Goal: Navigation & Orientation: Find specific page/section

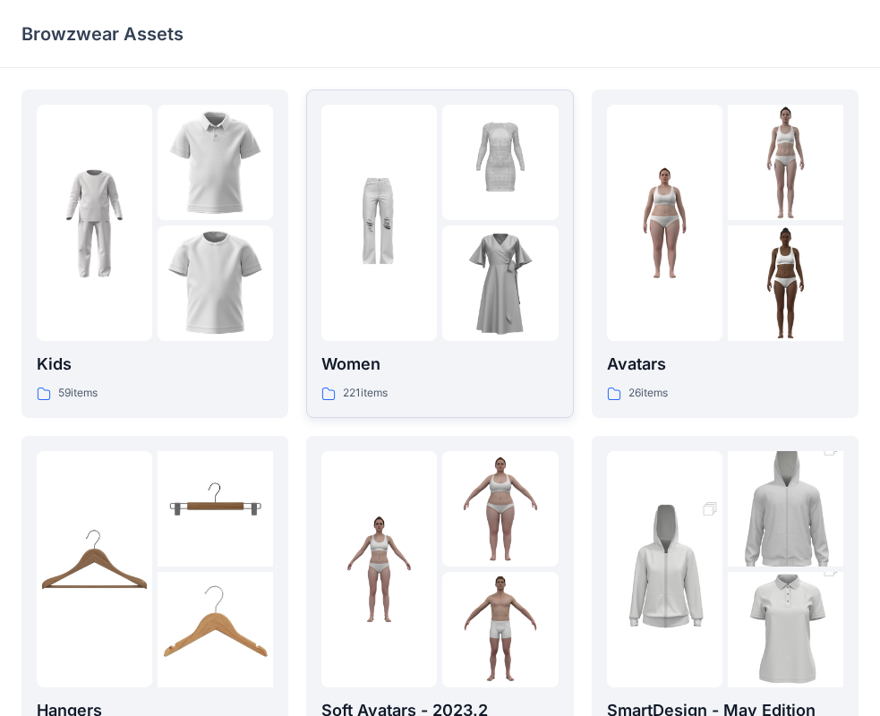
click at [410, 355] on p "Women" at bounding box center [439, 364] width 236 height 25
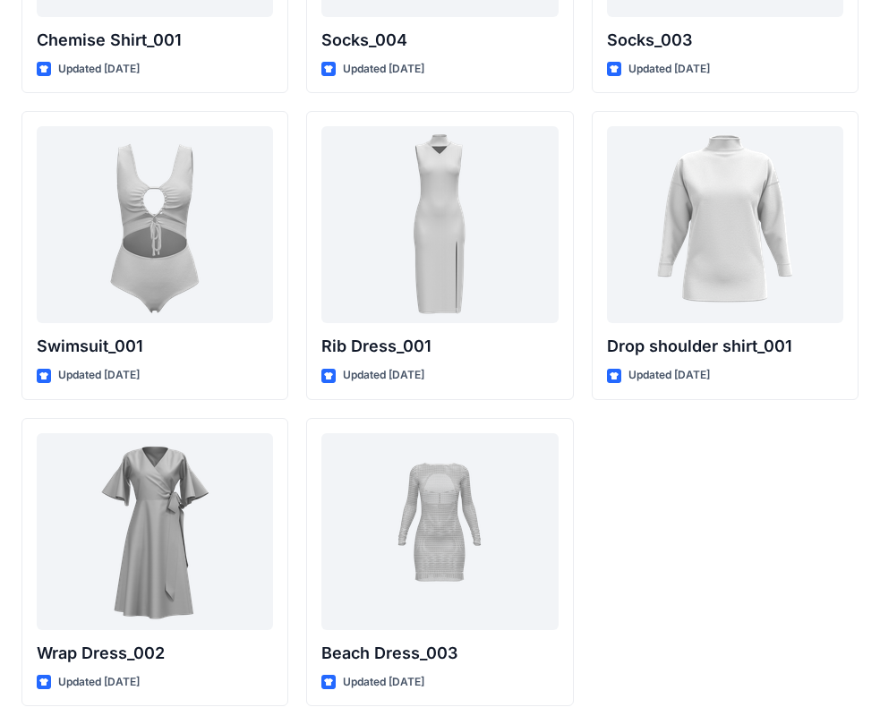
scroll to position [22073, 0]
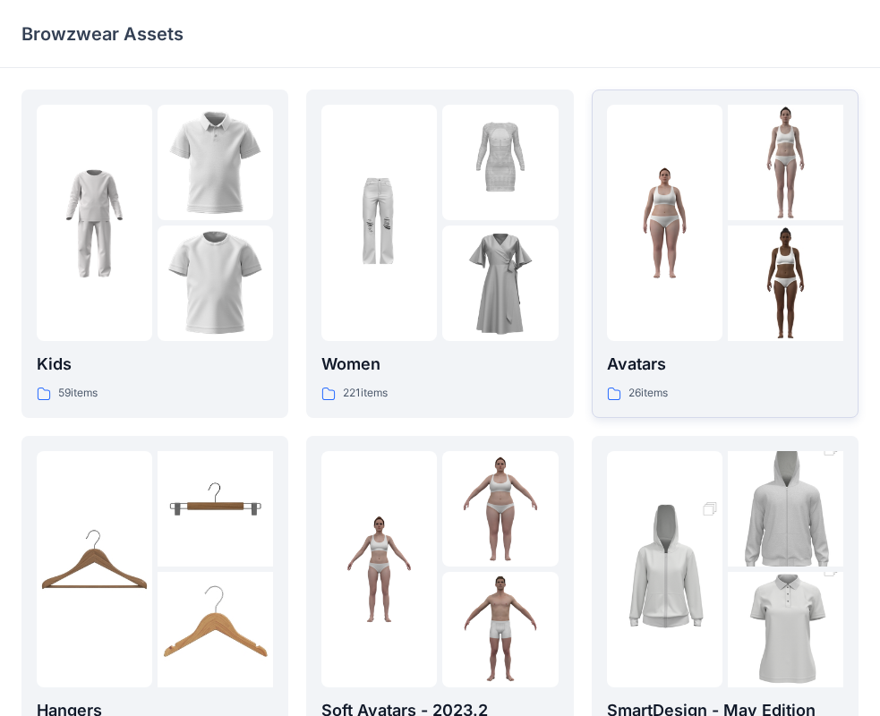
click at [724, 374] on p "Avatars" at bounding box center [725, 364] width 236 height 25
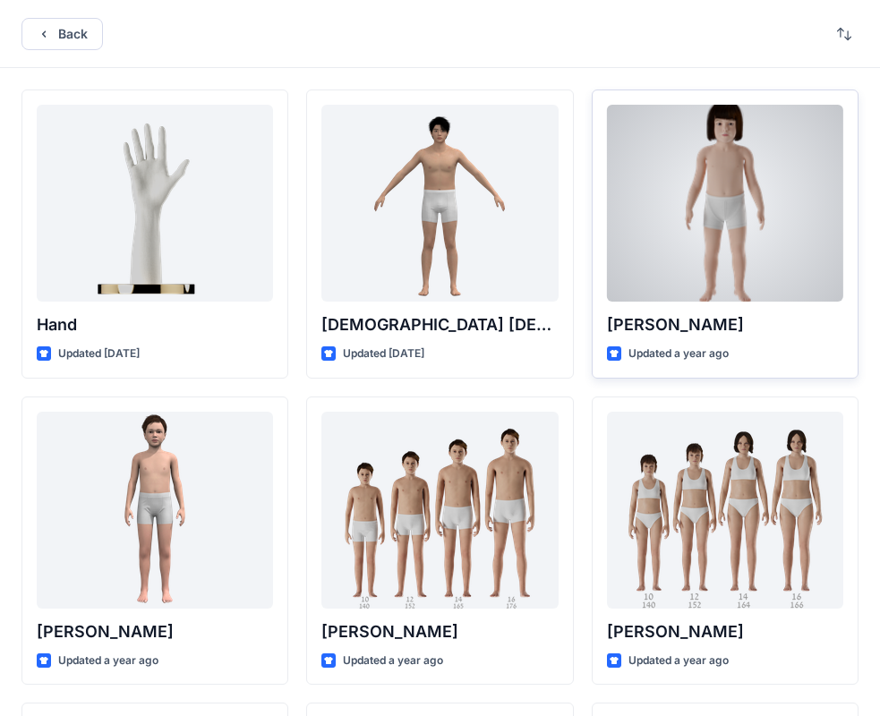
click at [633, 240] on div at bounding box center [725, 203] width 236 height 197
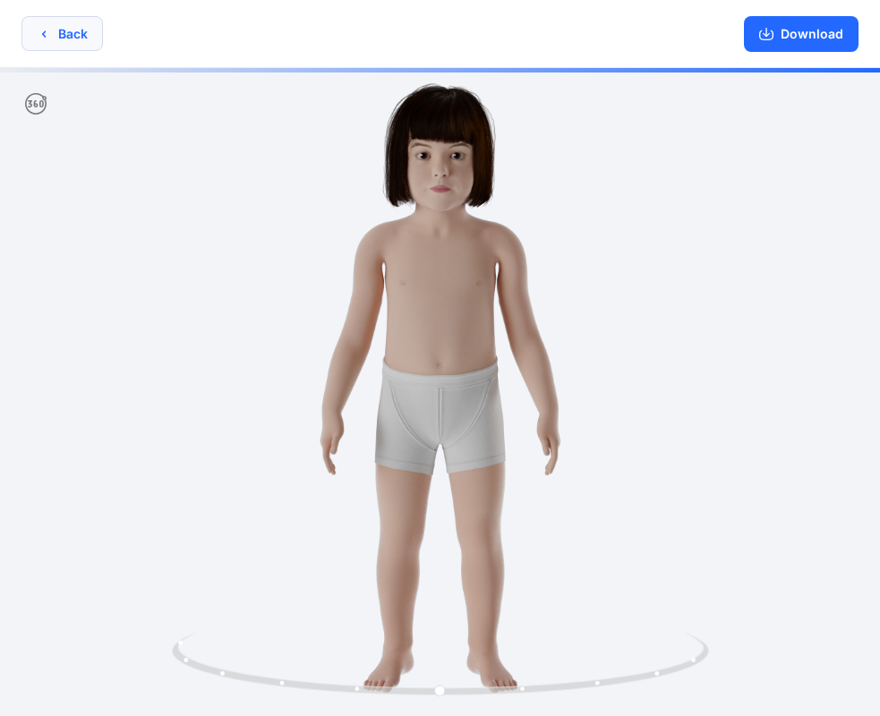
click at [64, 43] on button "Back" at bounding box center [61, 33] width 81 height 35
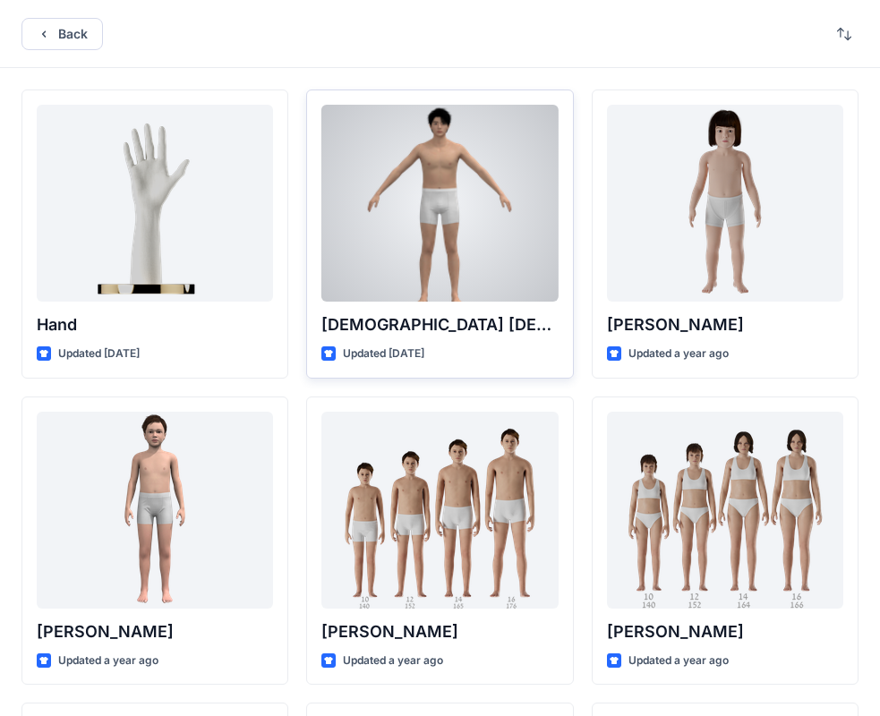
click at [363, 265] on div at bounding box center [439, 203] width 236 height 197
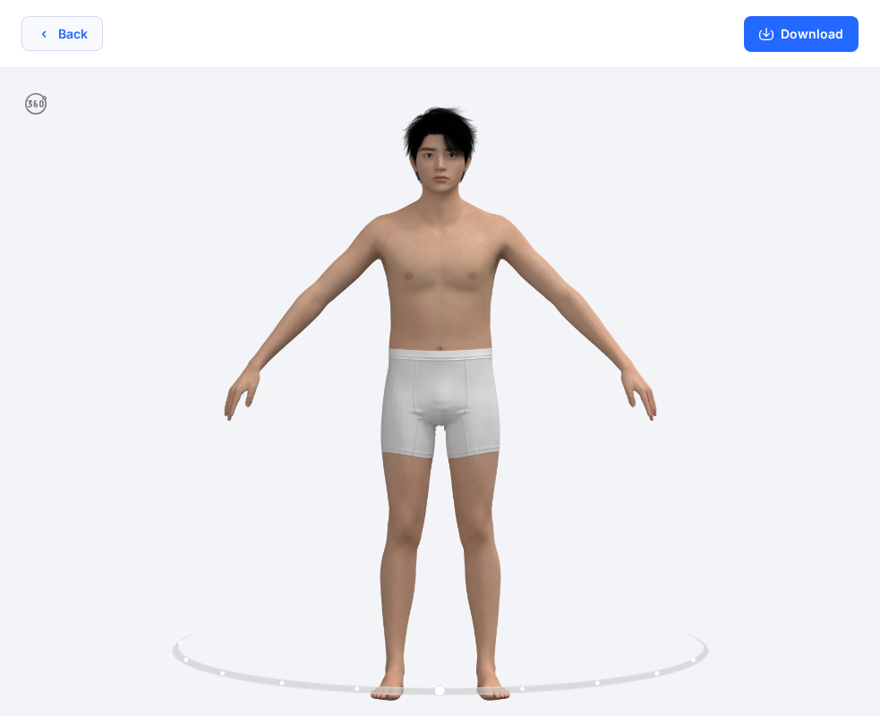
click at [44, 30] on icon "button" at bounding box center [44, 34] width 14 height 14
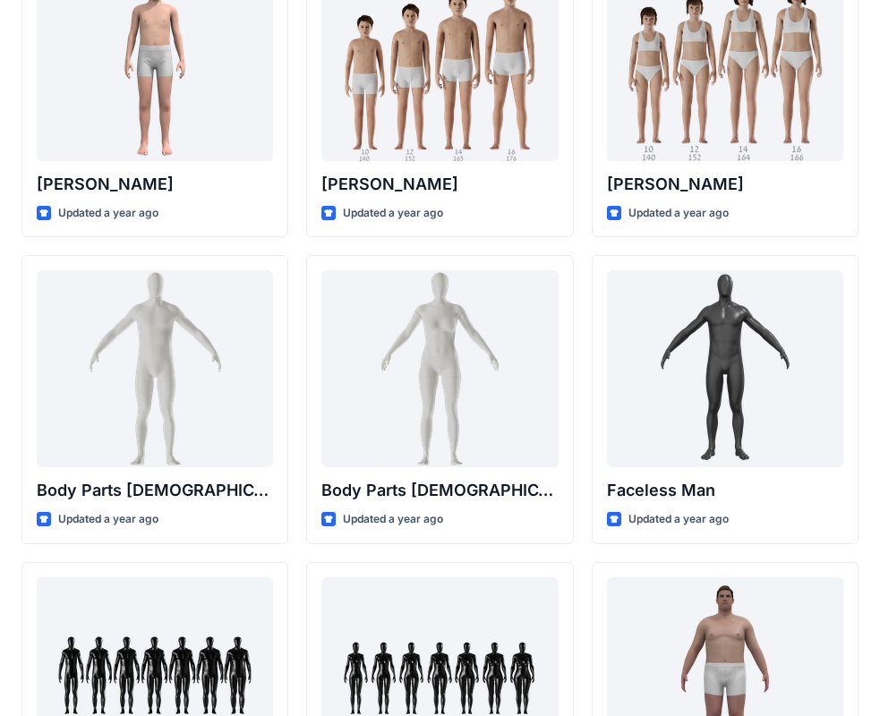
scroll to position [537, 0]
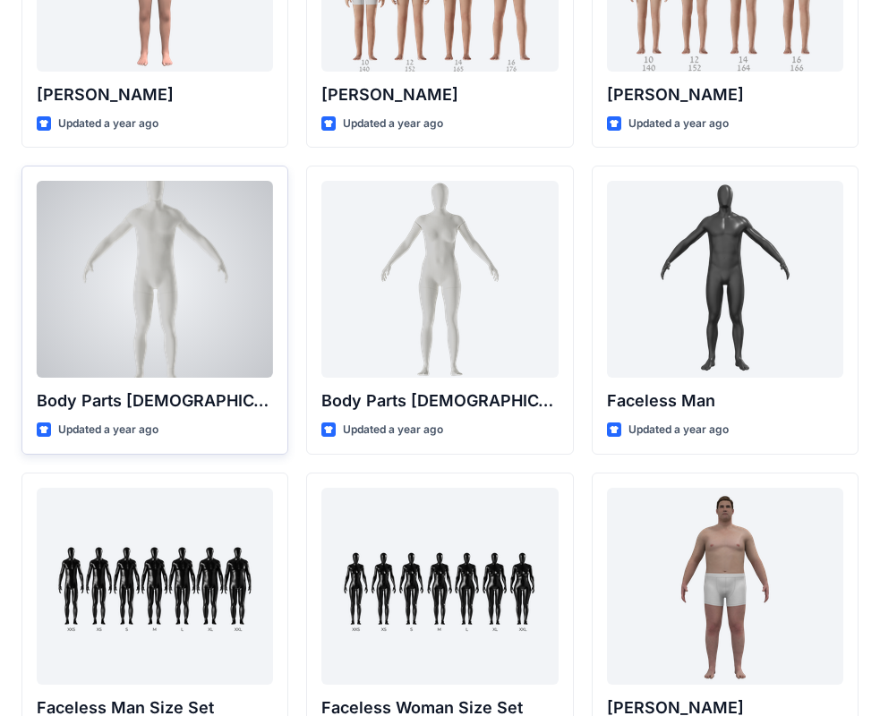
click at [268, 300] on div at bounding box center [155, 279] width 236 height 197
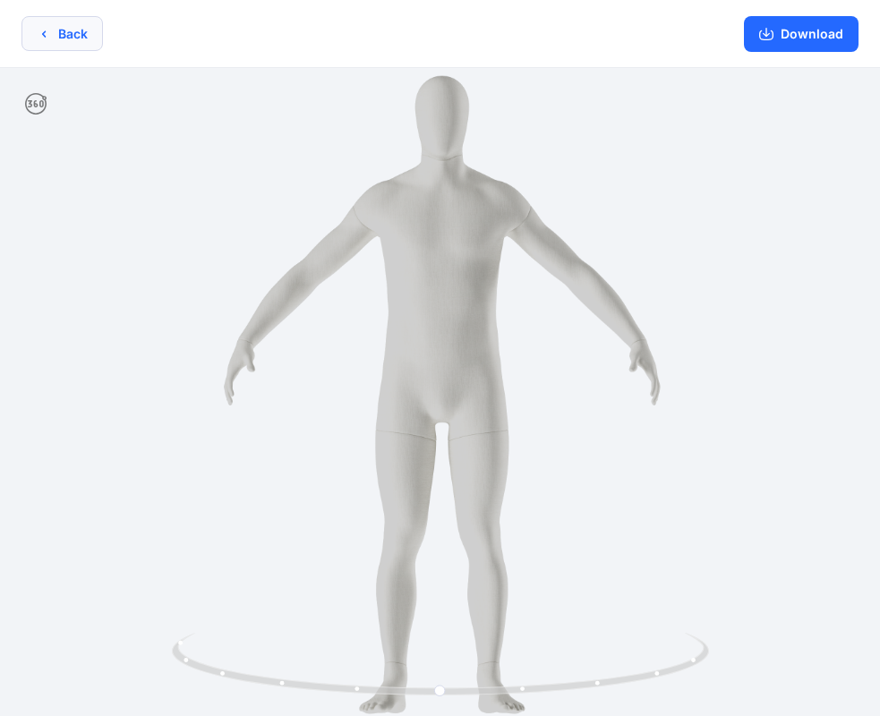
click at [71, 38] on button "Back" at bounding box center [61, 33] width 81 height 35
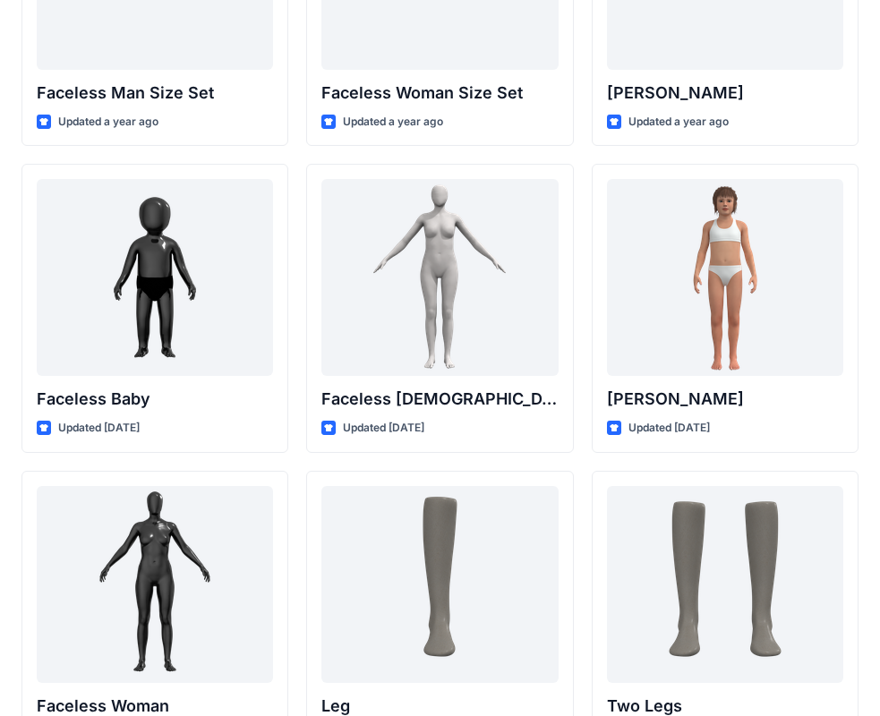
scroll to position [615, 0]
